Goal: Navigation & Orientation: Find specific page/section

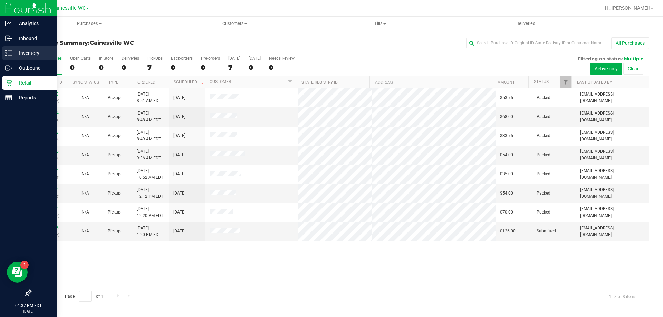
click at [15, 49] on p "Inventory" at bounding box center [32, 53] width 41 height 8
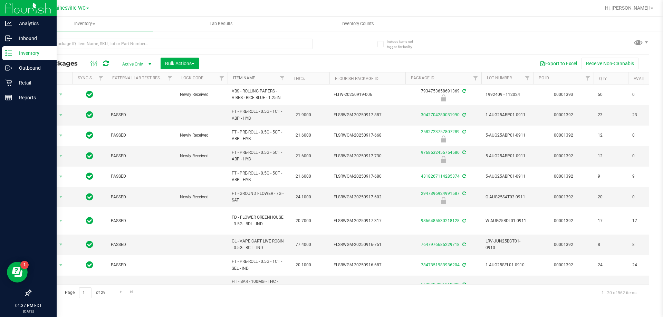
click at [239, 78] on link "Item Name" at bounding box center [244, 78] width 22 height 5
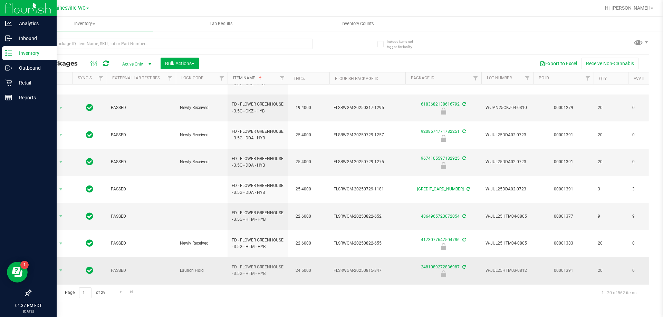
scroll to position [229, 0]
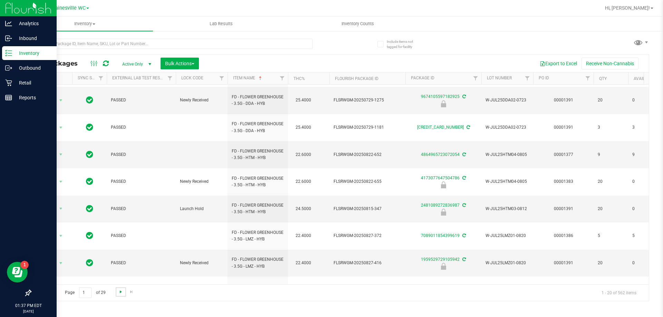
click at [120, 294] on span "Go to the next page" at bounding box center [121, 293] width 6 height 6
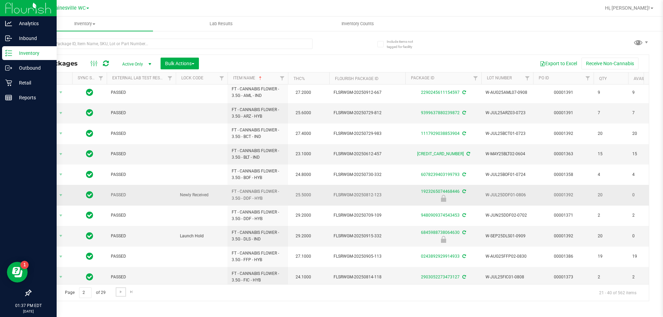
scroll to position [236, 0]
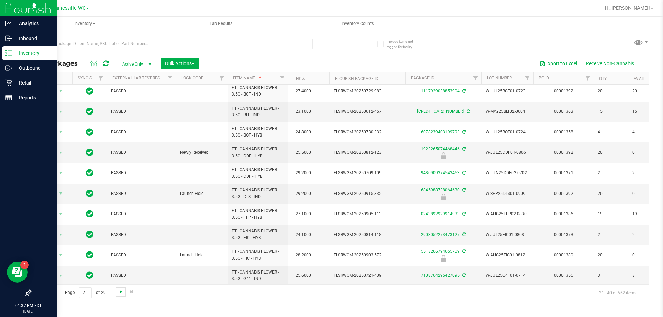
click at [122, 294] on span "Go to the next page" at bounding box center [121, 293] width 6 height 6
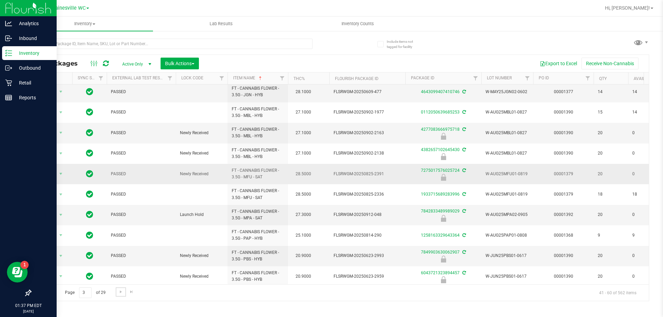
scroll to position [215, 0]
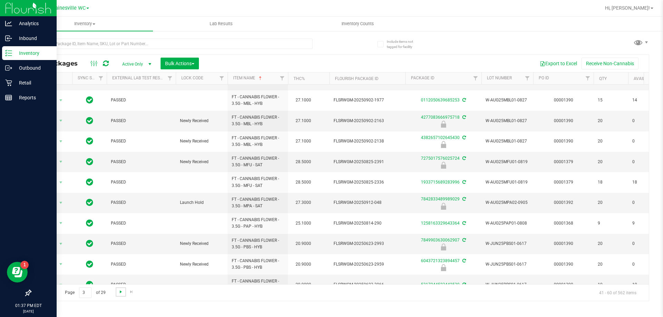
click at [118, 294] on span "Go to the next page" at bounding box center [121, 293] width 6 height 6
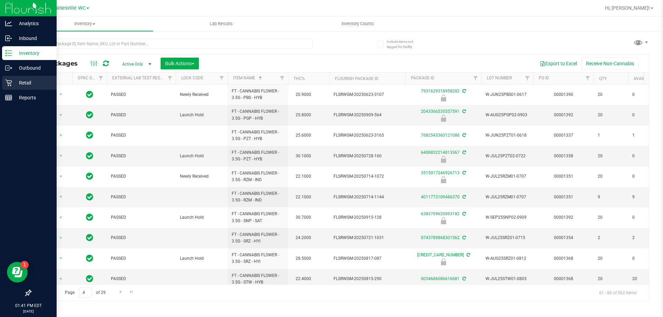
click at [16, 85] on p "Retail" at bounding box center [32, 83] width 41 height 8
